Goal: Task Accomplishment & Management: Complete application form

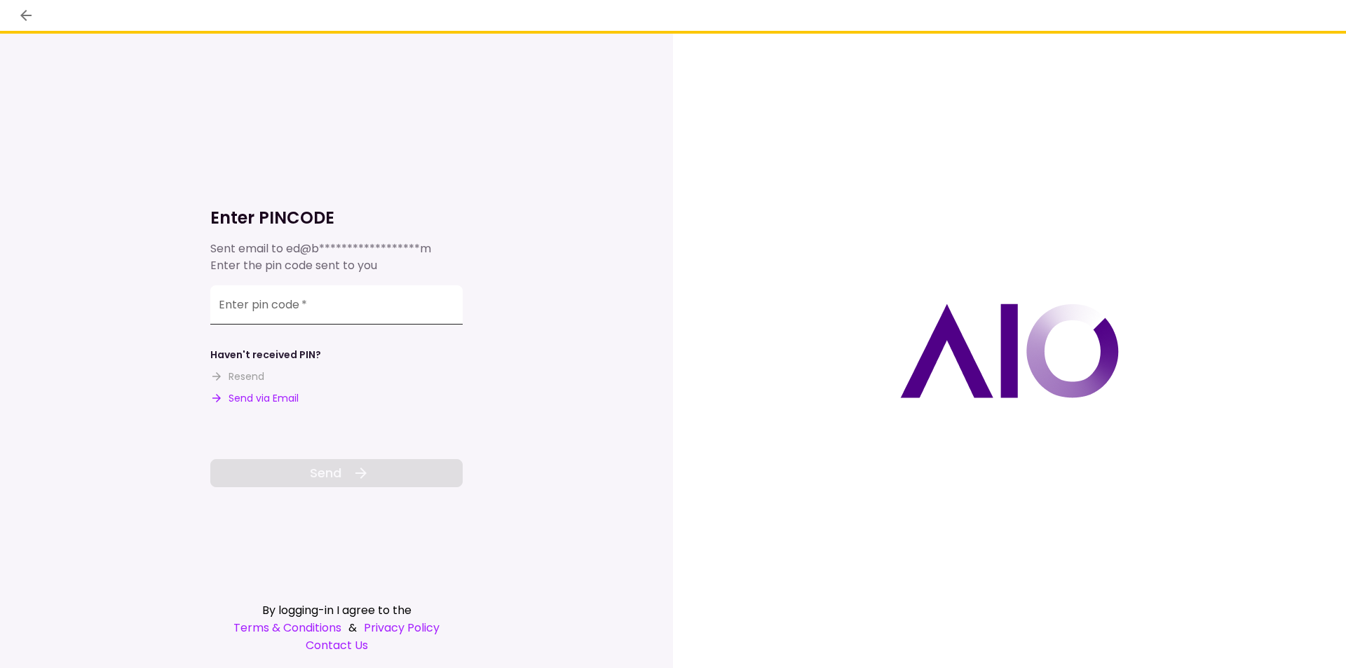
click at [271, 309] on input "Enter pin code   *" at bounding box center [336, 304] width 252 height 39
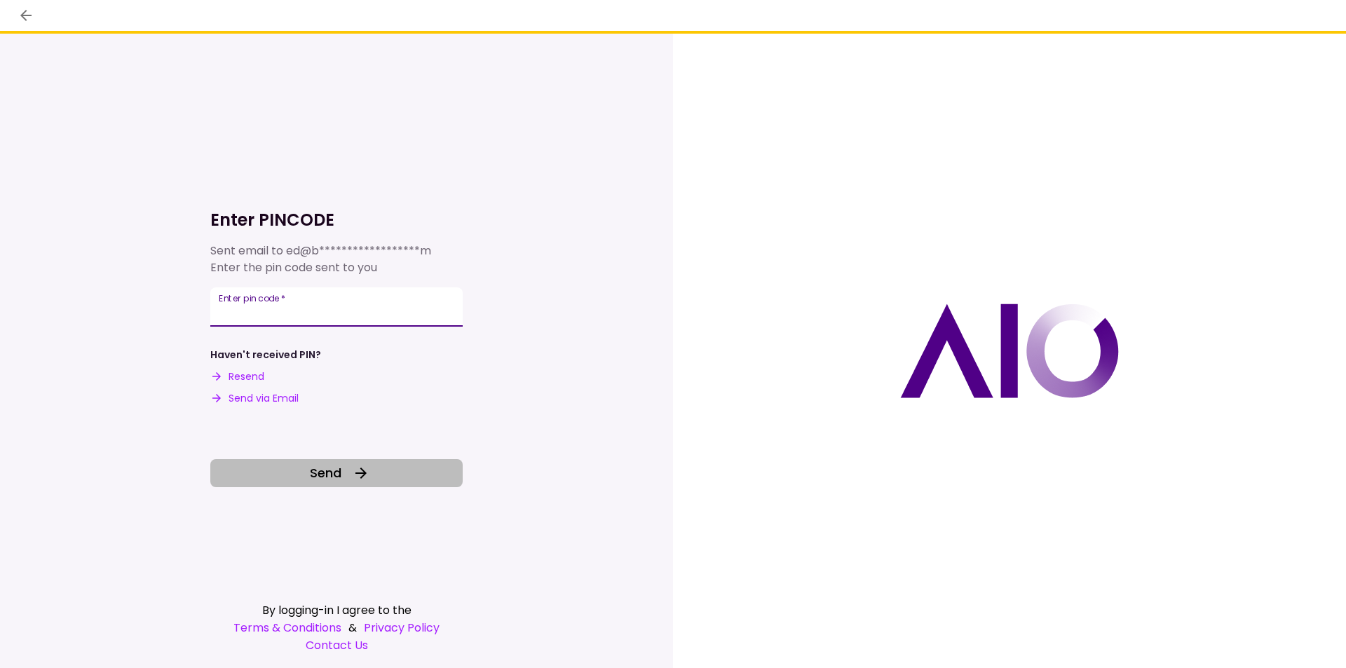
type input "******"
click at [288, 473] on button "Send" at bounding box center [336, 473] width 252 height 28
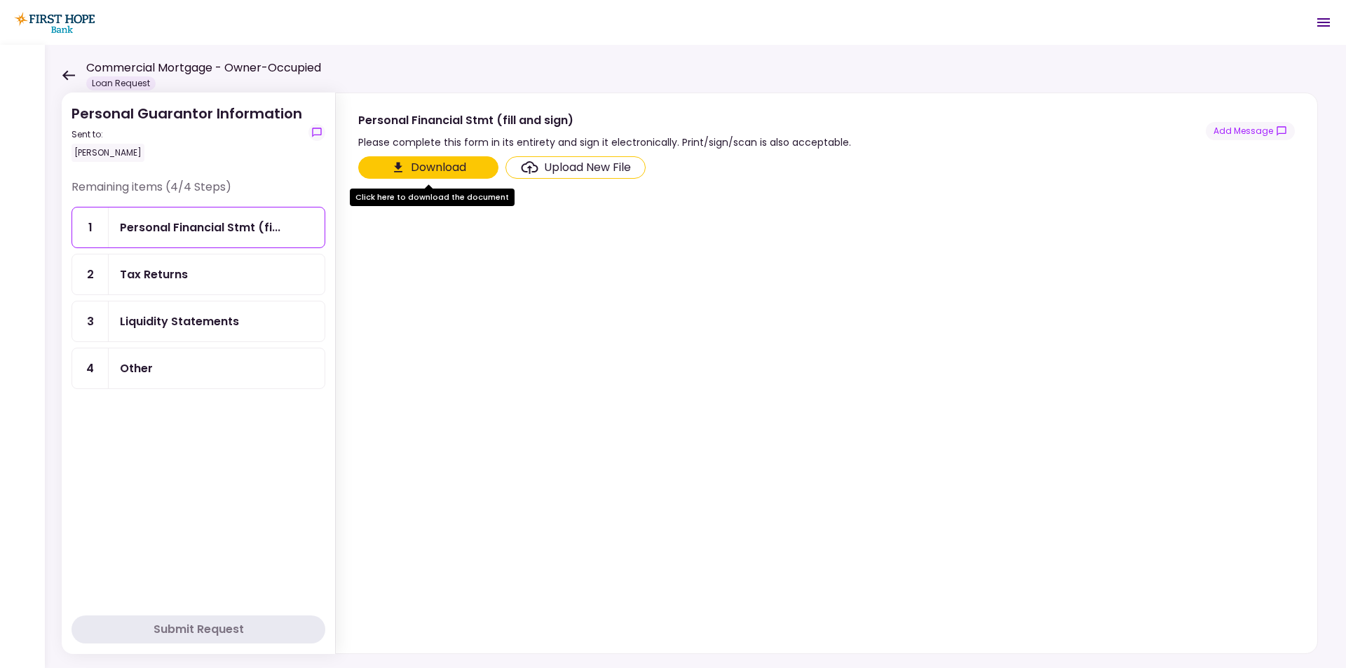
click at [570, 170] on div "Upload New File" at bounding box center [587, 167] width 87 height 17
click at [0, 0] on input "Upload New File" at bounding box center [0, 0] width 0 height 0
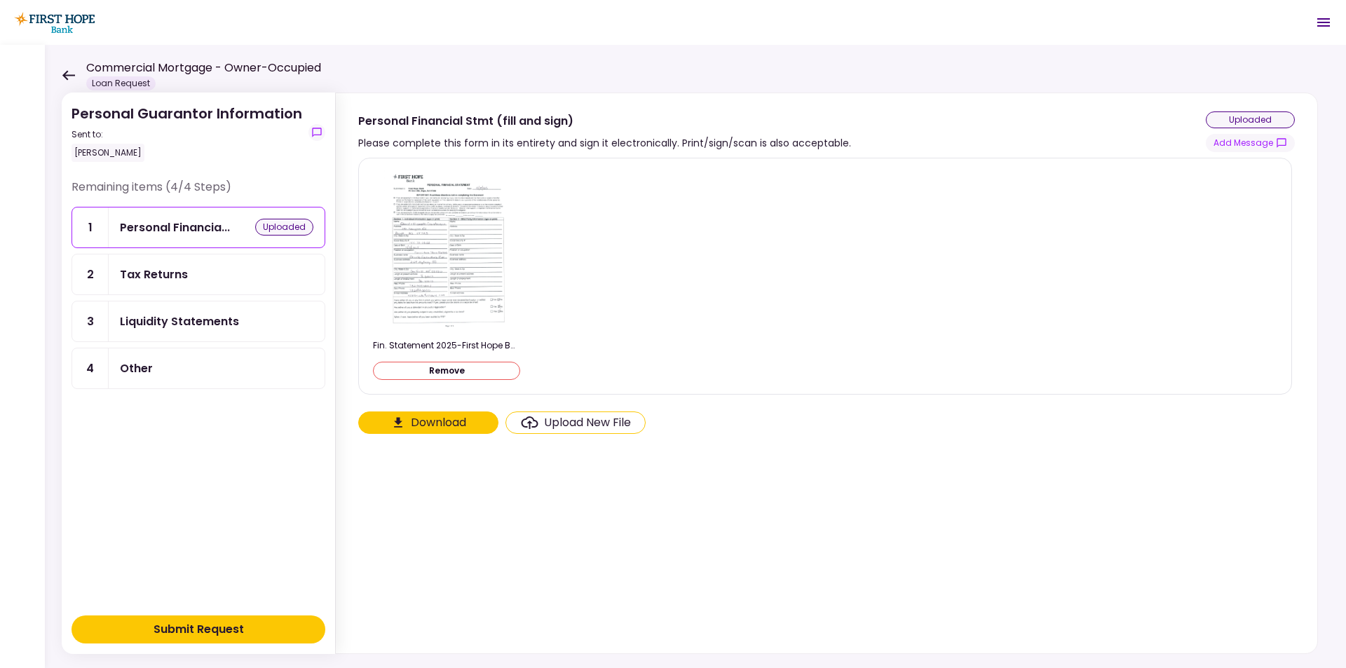
click at [545, 422] on div "Upload New File" at bounding box center [587, 422] width 87 height 17
click at [0, 0] on input "Upload New File" at bounding box center [0, 0] width 0 height 0
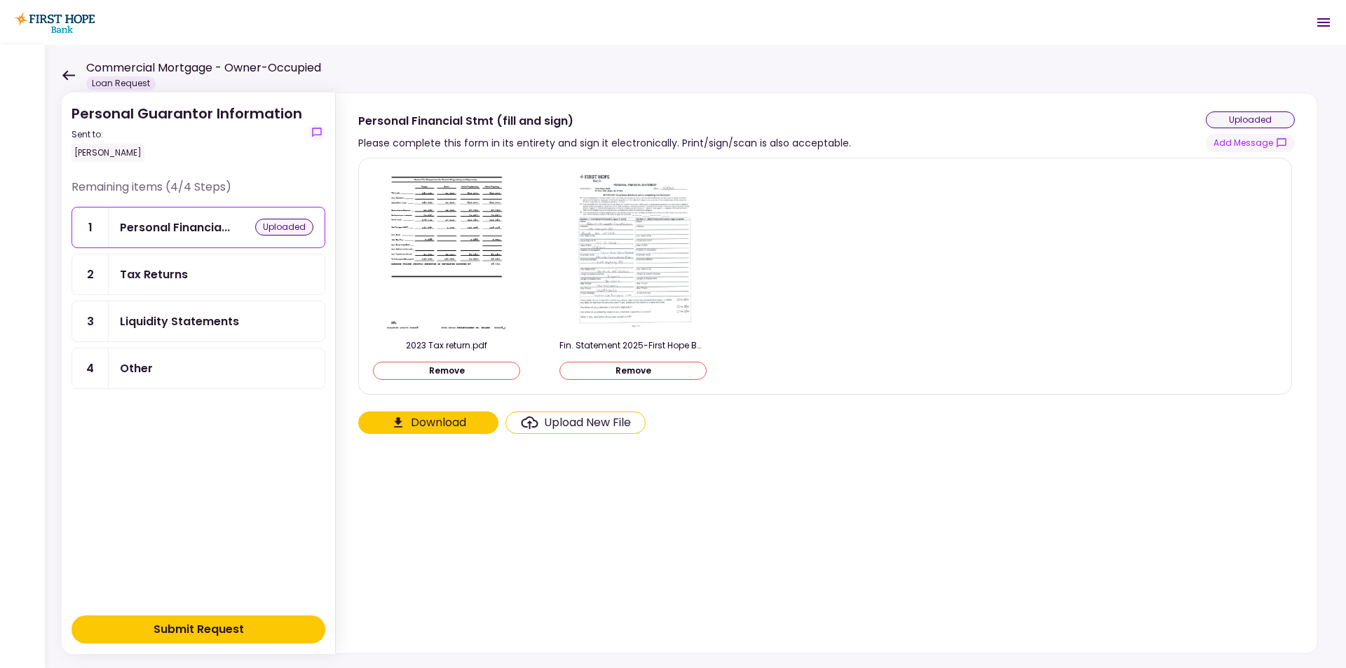
click at [573, 421] on div "Upload New File" at bounding box center [587, 422] width 87 height 17
click at [0, 0] on input "Upload New File" at bounding box center [0, 0] width 0 height 0
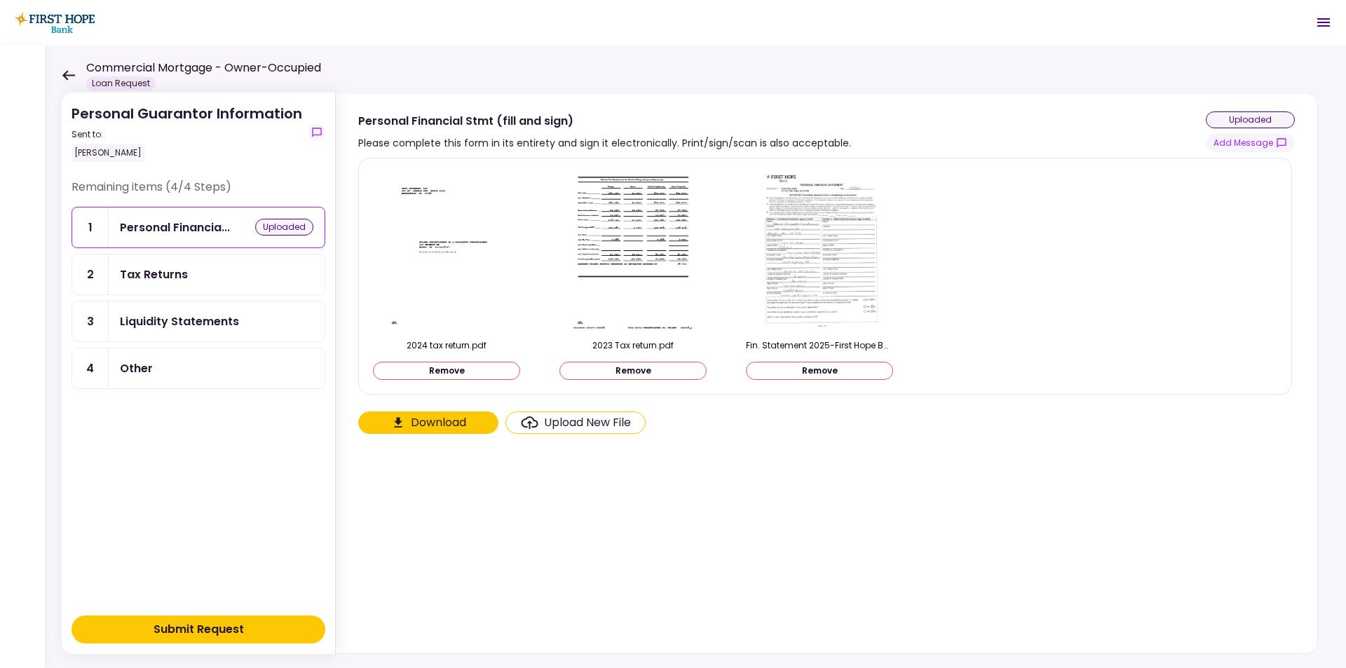
click at [204, 627] on div "Submit Request" at bounding box center [199, 629] width 90 height 17
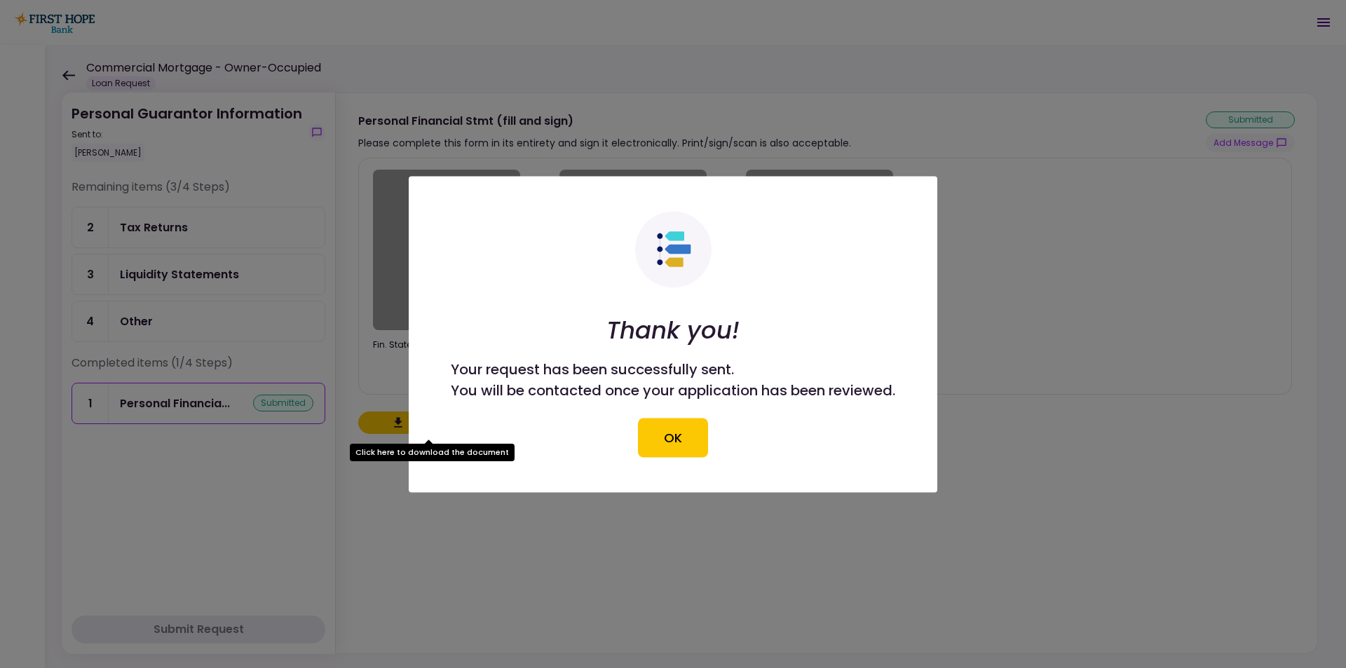
click at [659, 435] on button "OK" at bounding box center [673, 437] width 70 height 39
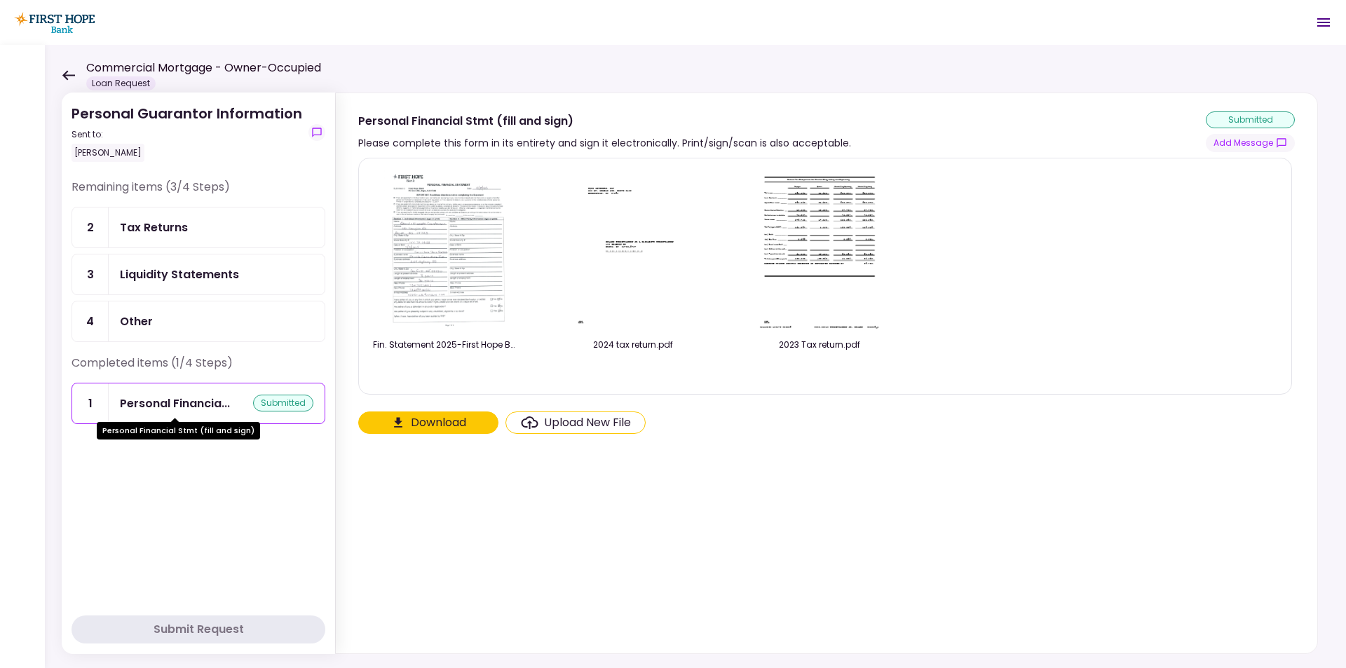
click at [208, 407] on div "Personal Financia..." at bounding box center [175, 404] width 110 height 18
click at [264, 401] on div "submitted" at bounding box center [283, 403] width 60 height 17
